Goal: Complete application form

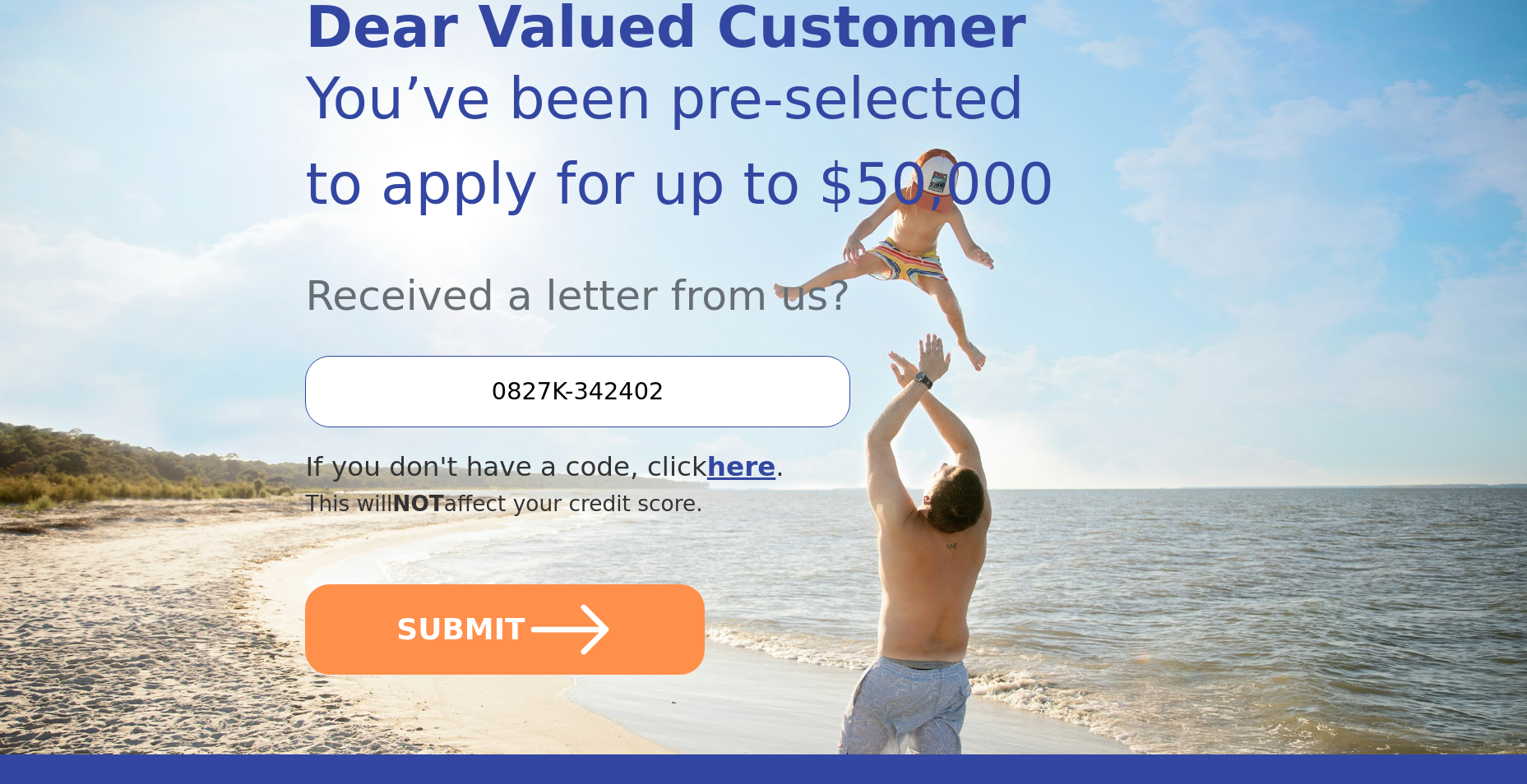
scroll to position [246, 0]
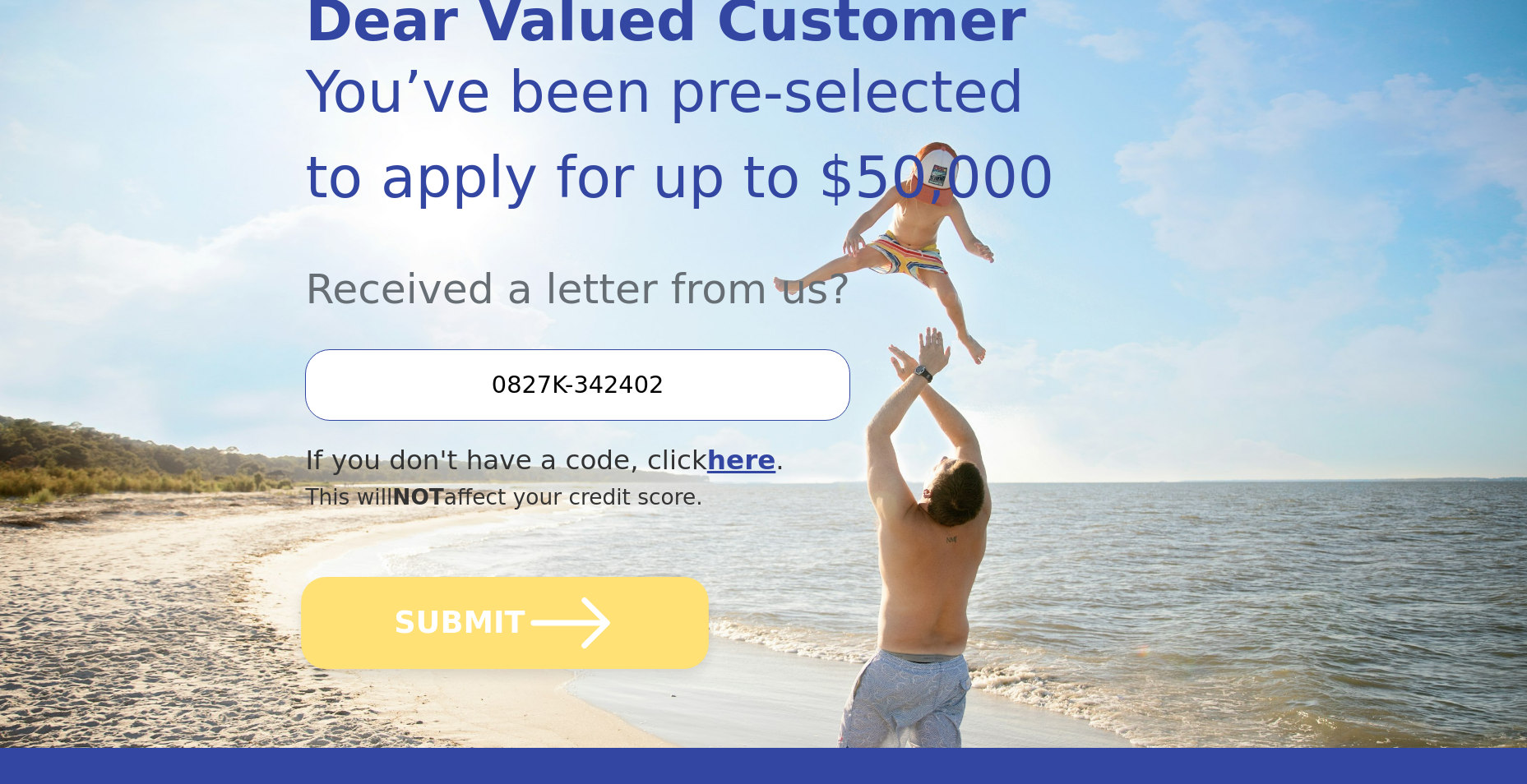
click at [488, 615] on button "SUBMIT" at bounding box center [505, 623] width 408 height 93
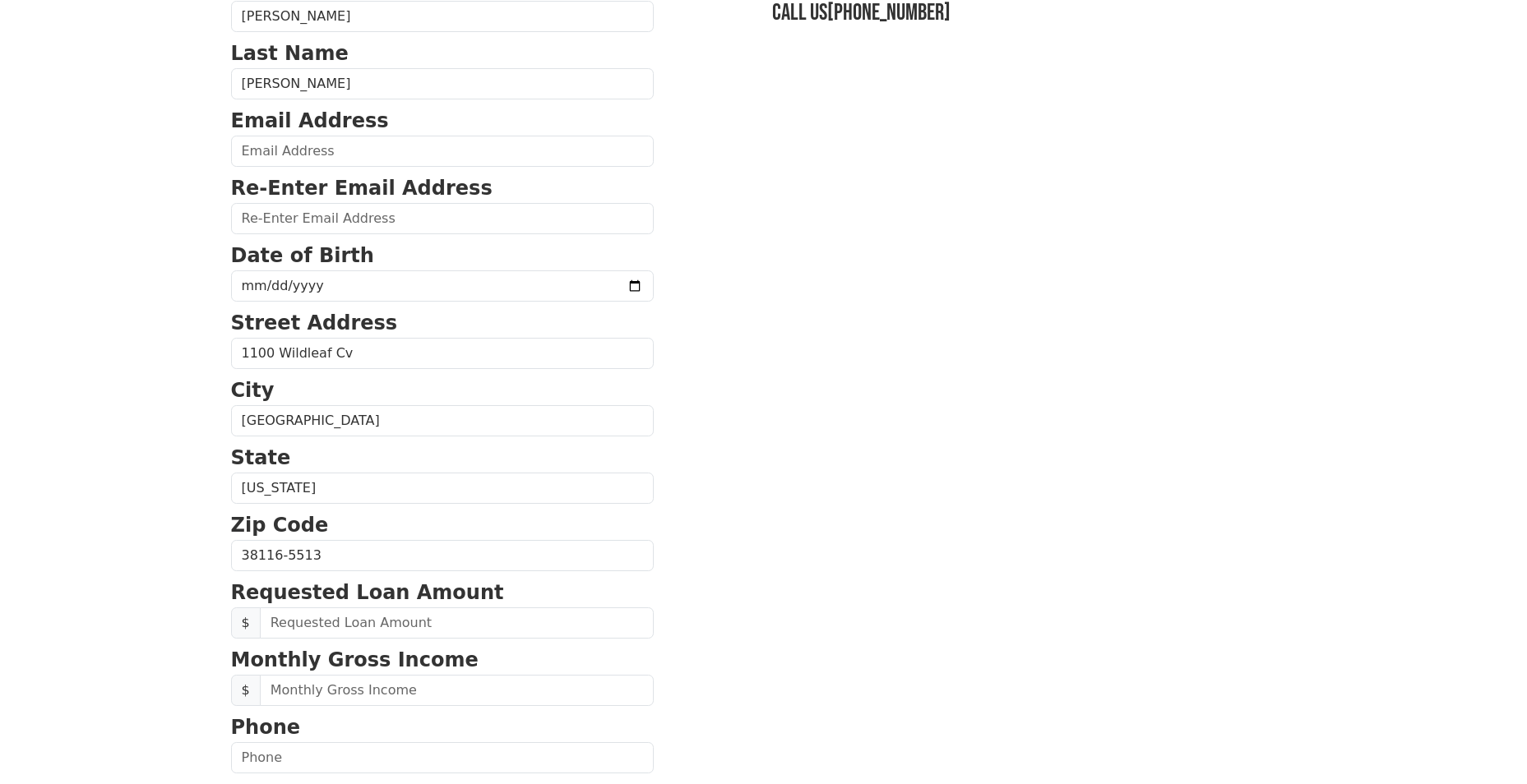
scroll to position [165, 0]
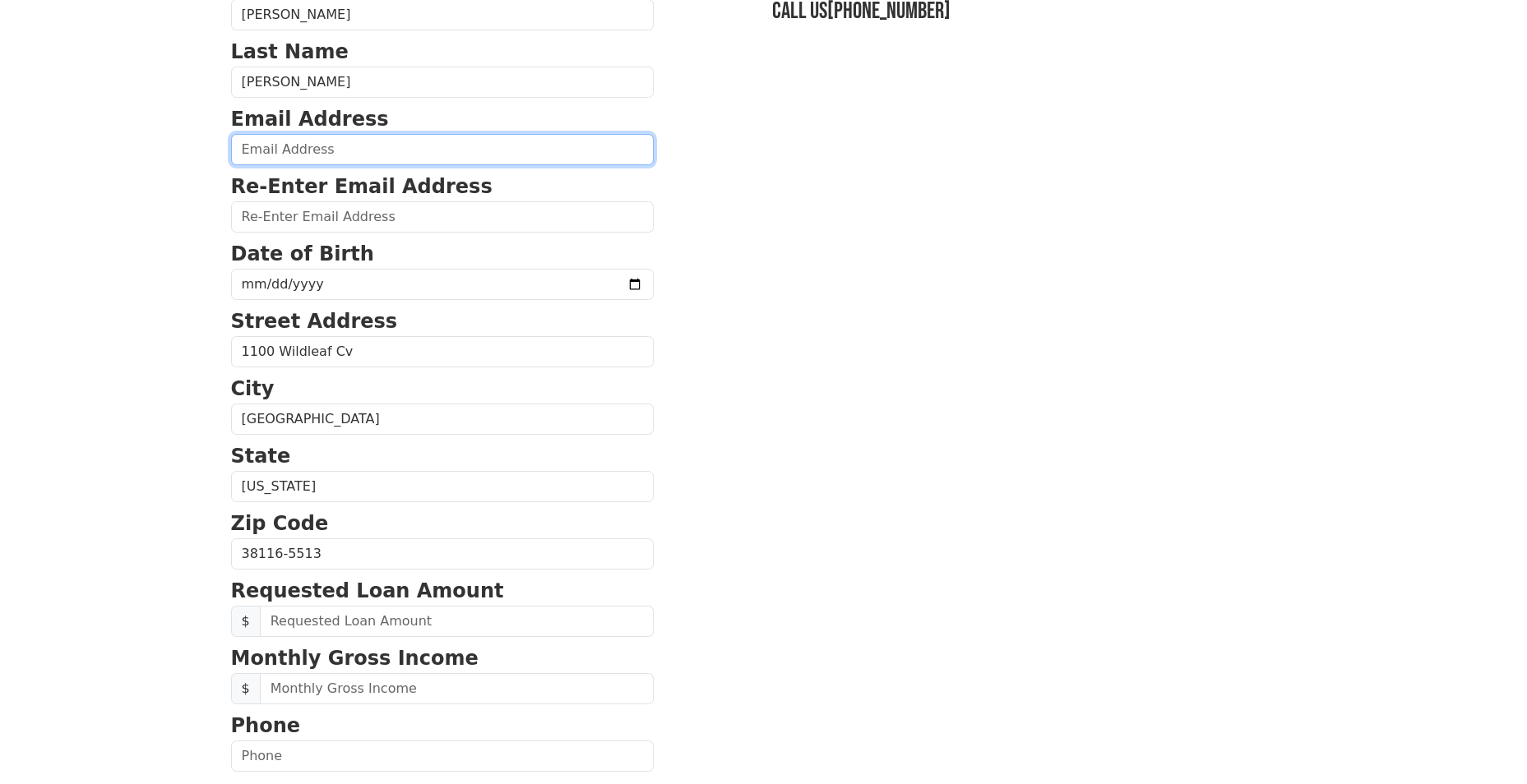
click at [325, 149] on input "email" at bounding box center [442, 149] width 422 height 31
type input "aldricburton@aol.com"
type input "(901) 283-2831"
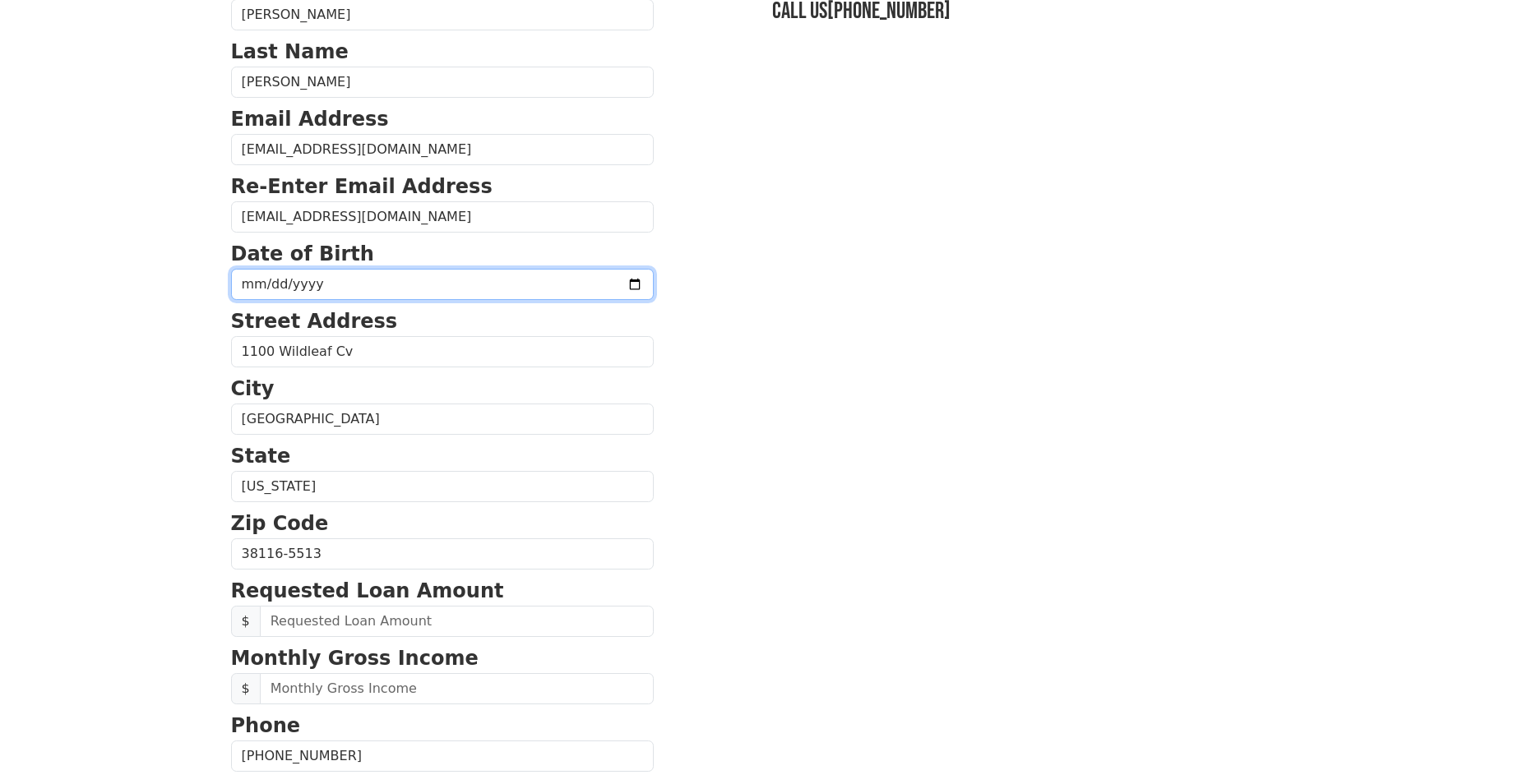
click at [314, 273] on input "date" at bounding box center [442, 285] width 422 height 31
type input "1966-12-09"
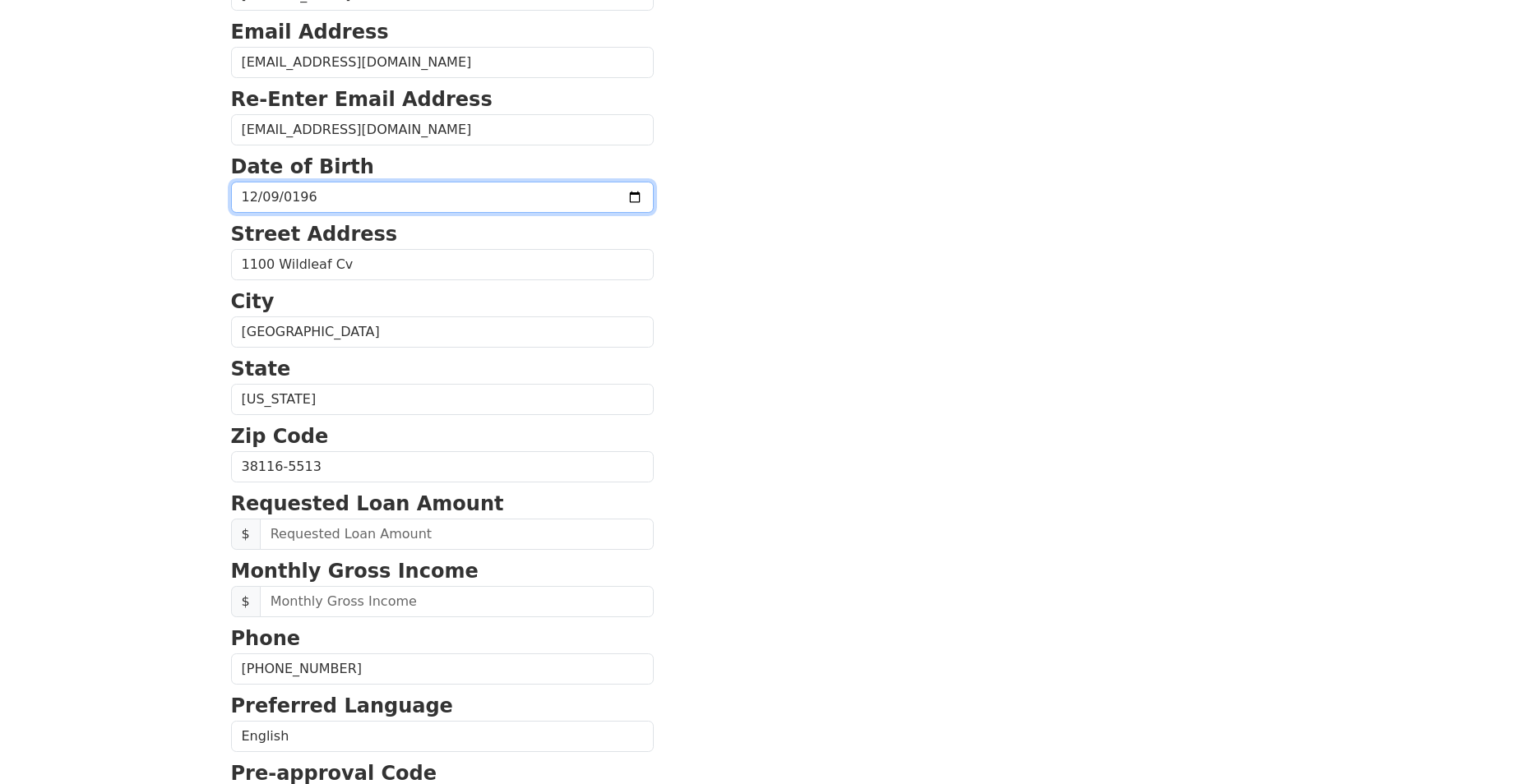
scroll to position [329, 0]
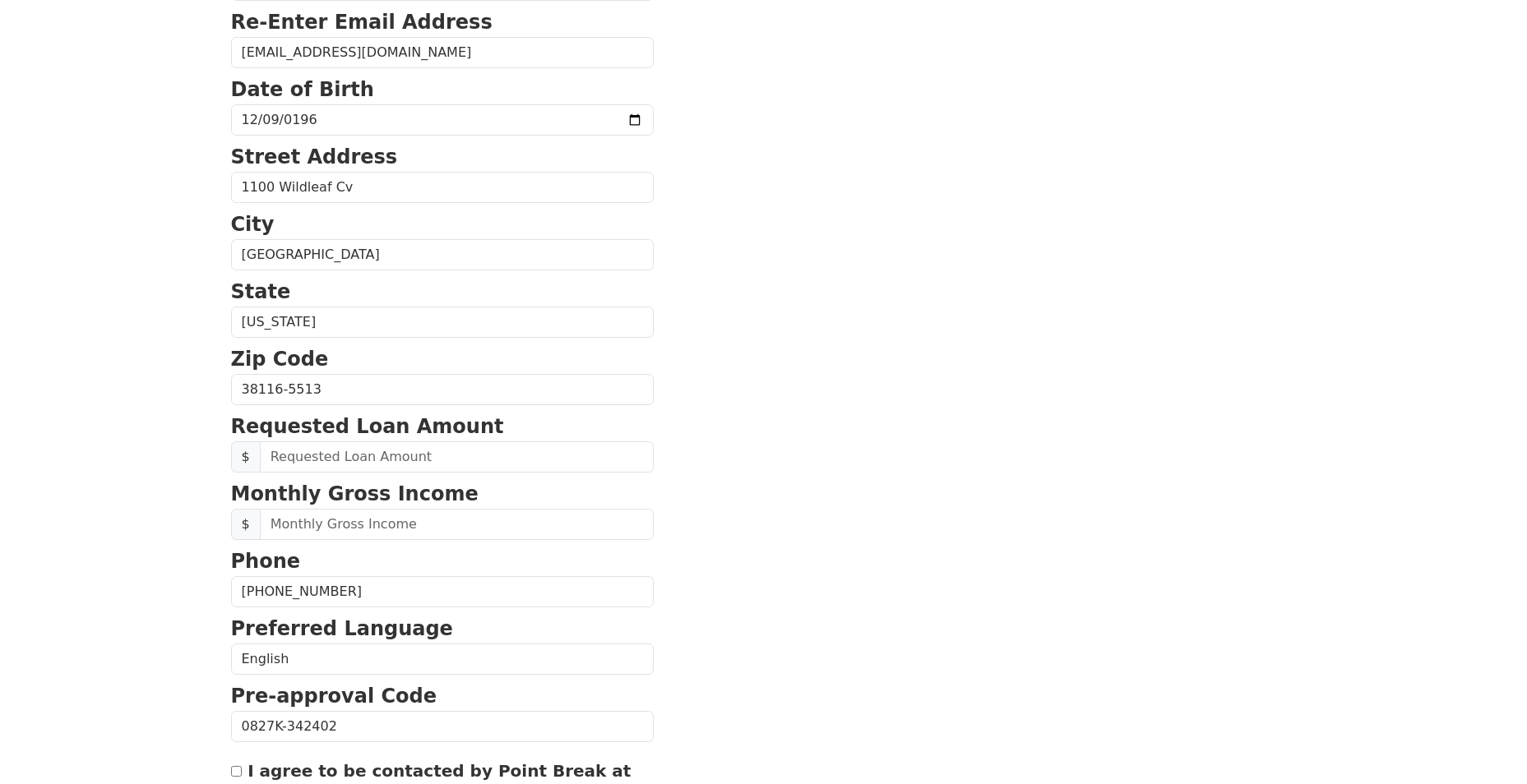
click at [366, 435] on strong "Requested Loan Amount" at bounding box center [367, 426] width 273 height 23
click at [344, 460] on input "text" at bounding box center [457, 457] width 394 height 31
type input "40,000.00"
click at [566, 527] on input "text" at bounding box center [457, 525] width 394 height 31
type input "80,000.00"
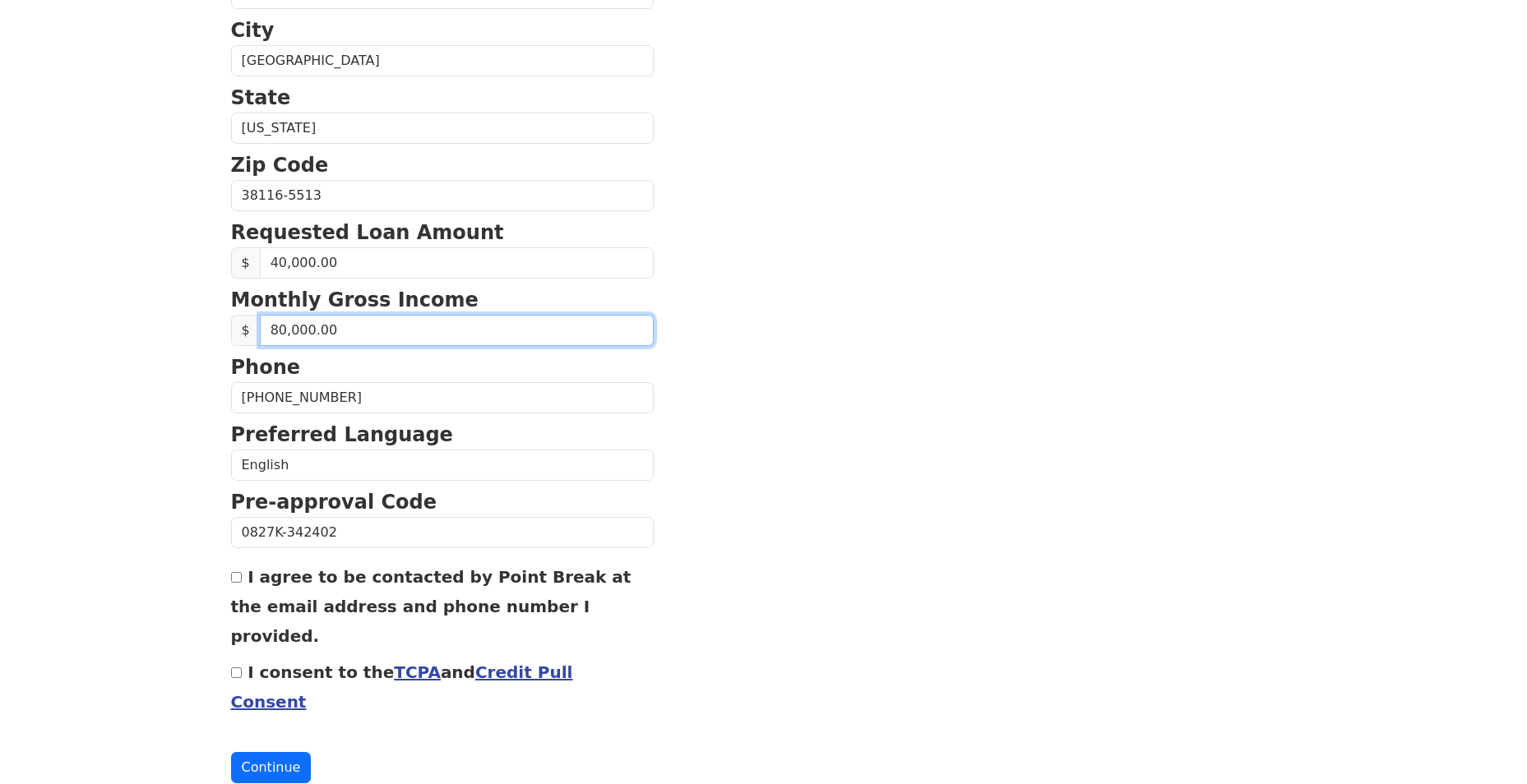
scroll to position [525, 0]
click at [246, 581] on label "I agree to be contacted by Point Break at the email address and phone number I …" at bounding box center [431, 605] width 400 height 79
click at [242, 581] on input "I agree to be contacted by Point Break at the email address and phone number I …" at bounding box center [236, 576] width 11 height 11
checkbox input "true"
click at [237, 666] on input "I consent to the TCPA and Credit Pull Consent" at bounding box center [236, 671] width 11 height 11
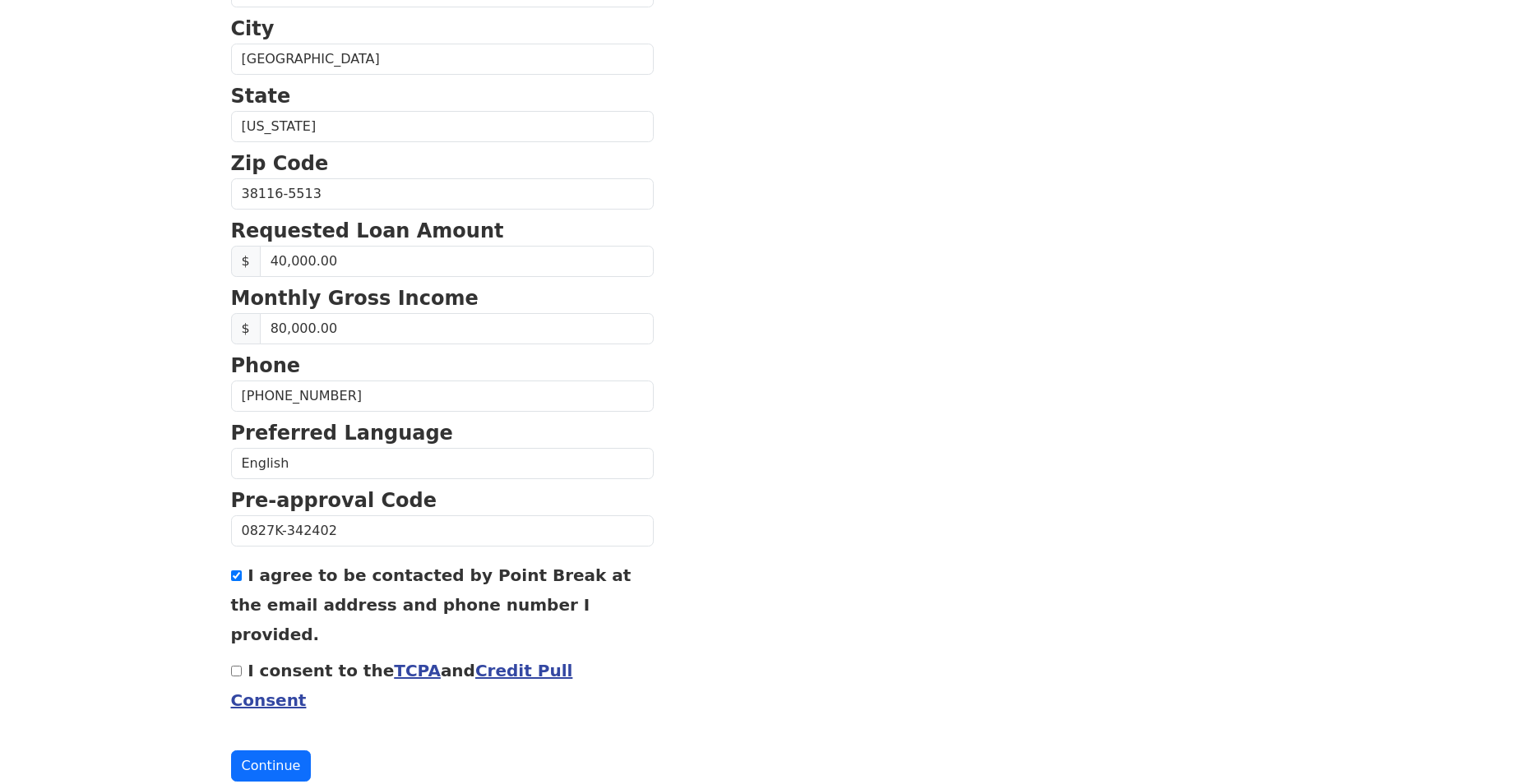
checkbox input "true"
click at [269, 751] on button "Continue" at bounding box center [271, 767] width 81 height 31
